Goal: Transaction & Acquisition: Download file/media

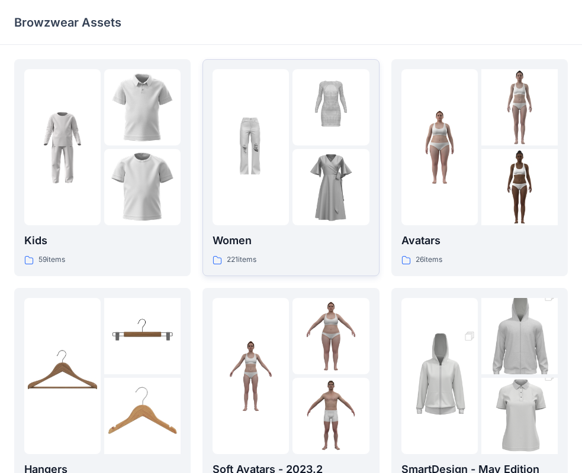
click at [355, 156] on img at bounding box center [330, 187] width 76 height 76
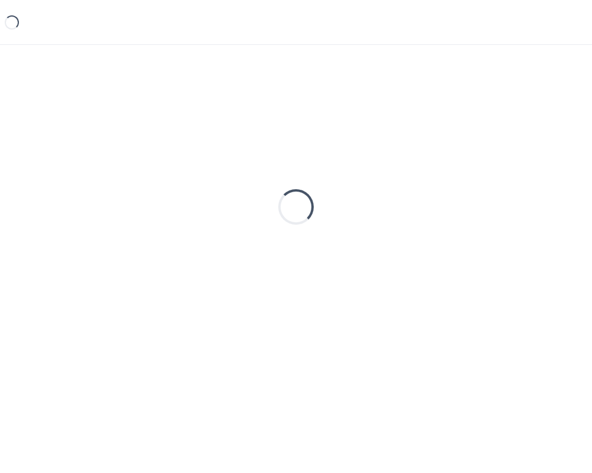
click at [355, 156] on div "Loading..." at bounding box center [295, 207] width 563 height 296
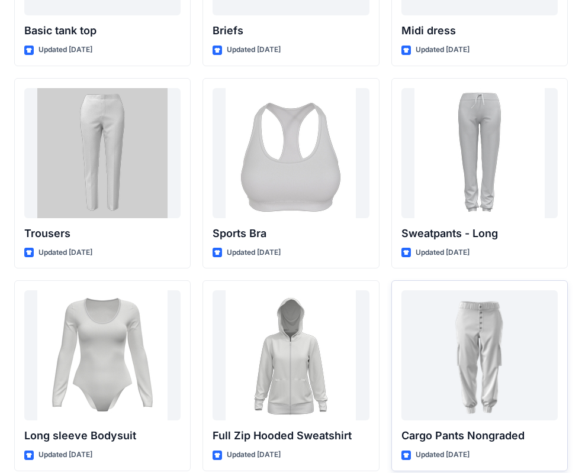
scroll to position [9876, 0]
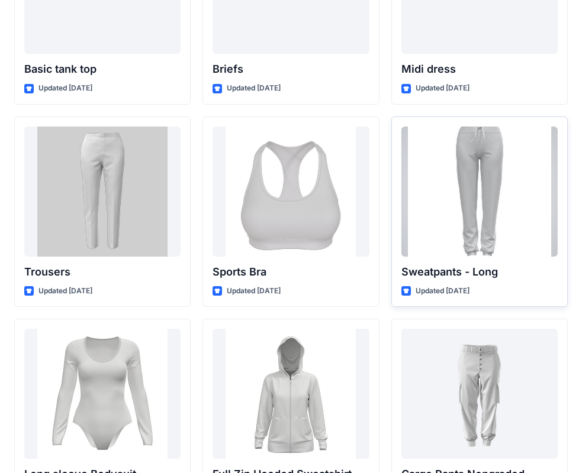
click at [465, 226] on div at bounding box center [479, 192] width 156 height 130
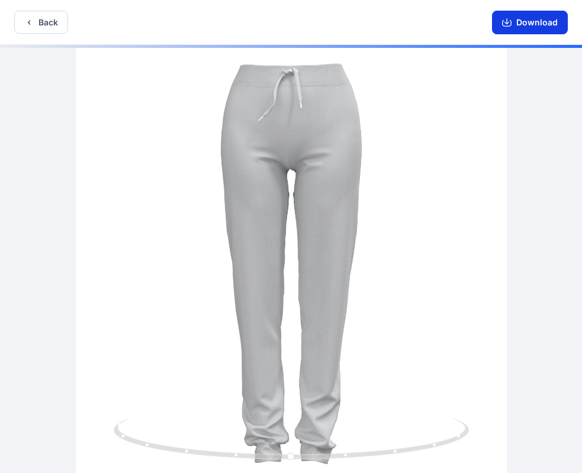
click at [533, 27] on button "Download" at bounding box center [530, 23] width 76 height 24
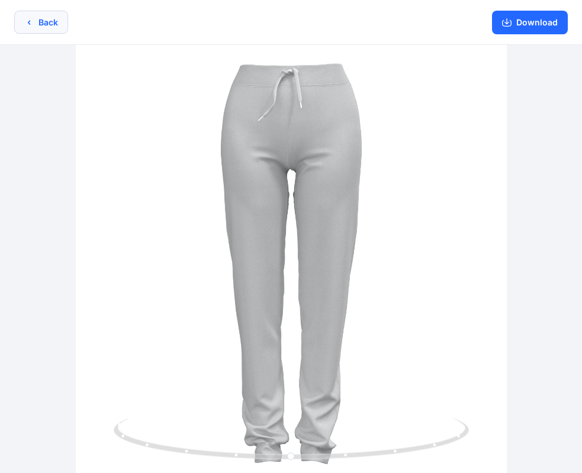
click at [41, 23] on button "Back" at bounding box center [41, 22] width 54 height 23
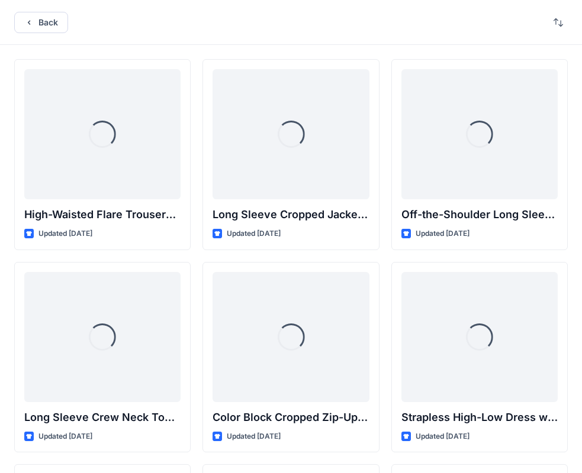
scroll to position [9876, 0]
